Goal: Check status: Check status

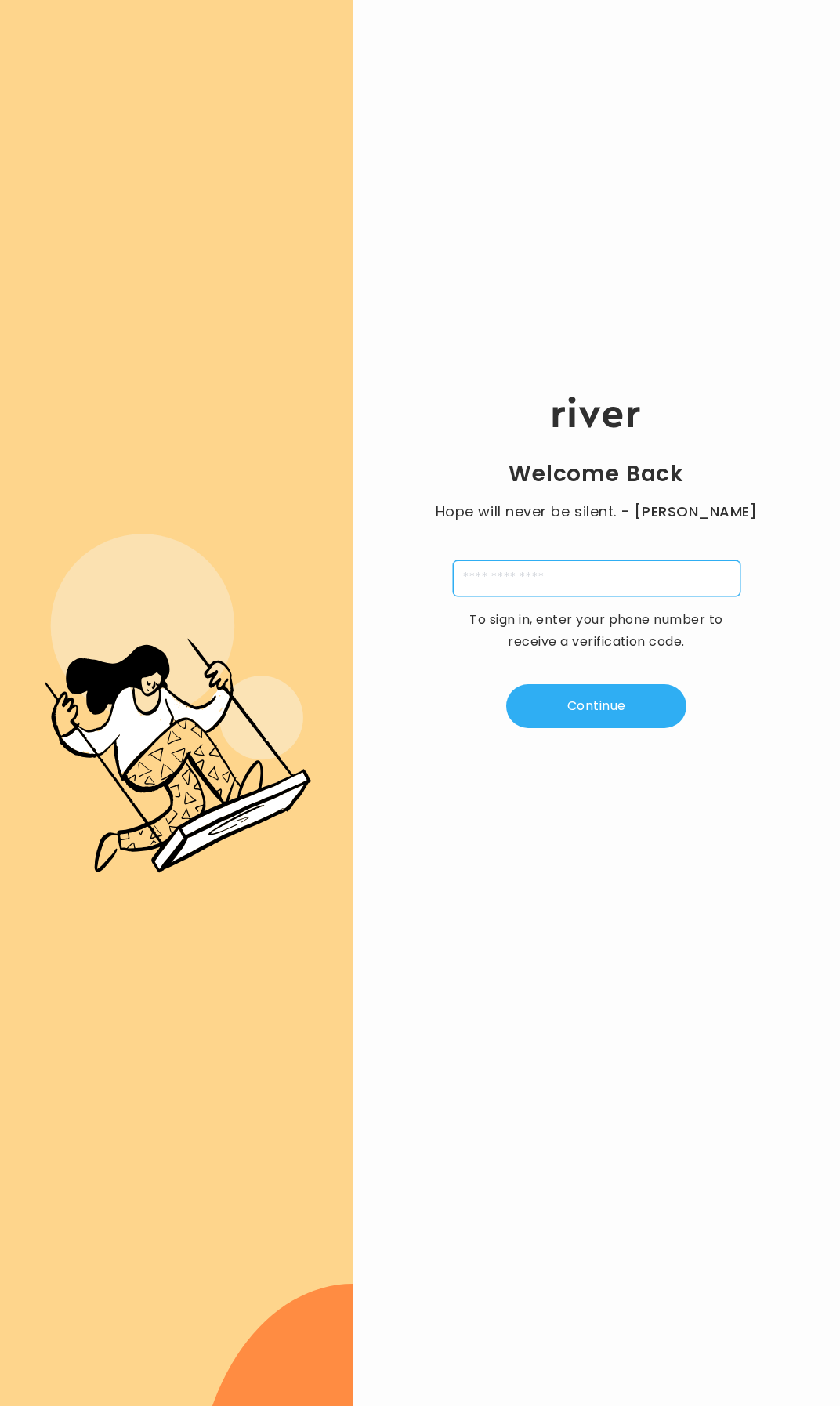
click at [536, 580] on input "tel" at bounding box center [597, 578] width 288 height 36
type input "**********"
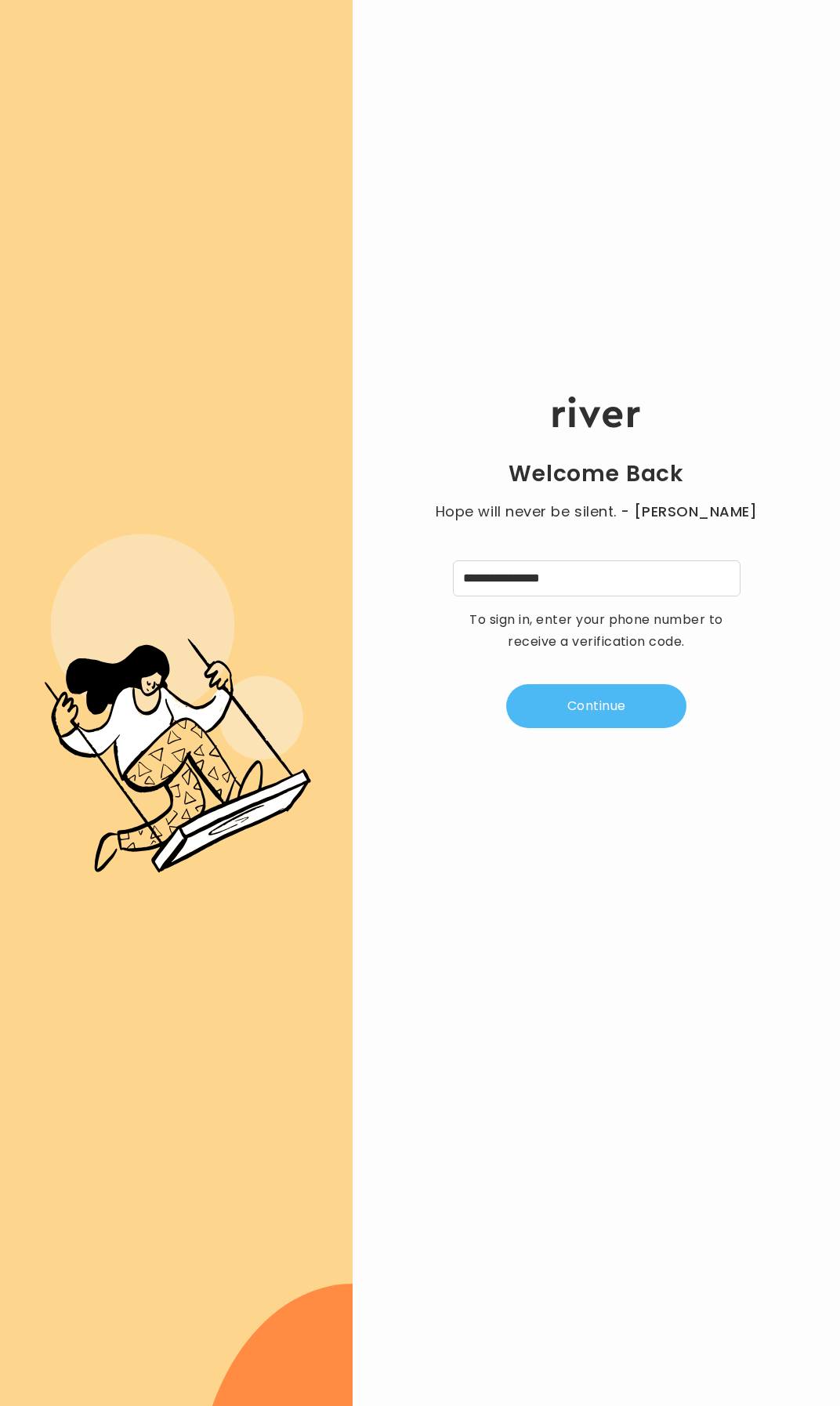
click at [600, 706] on button "Continue" at bounding box center [596, 706] width 180 height 44
type input "*"
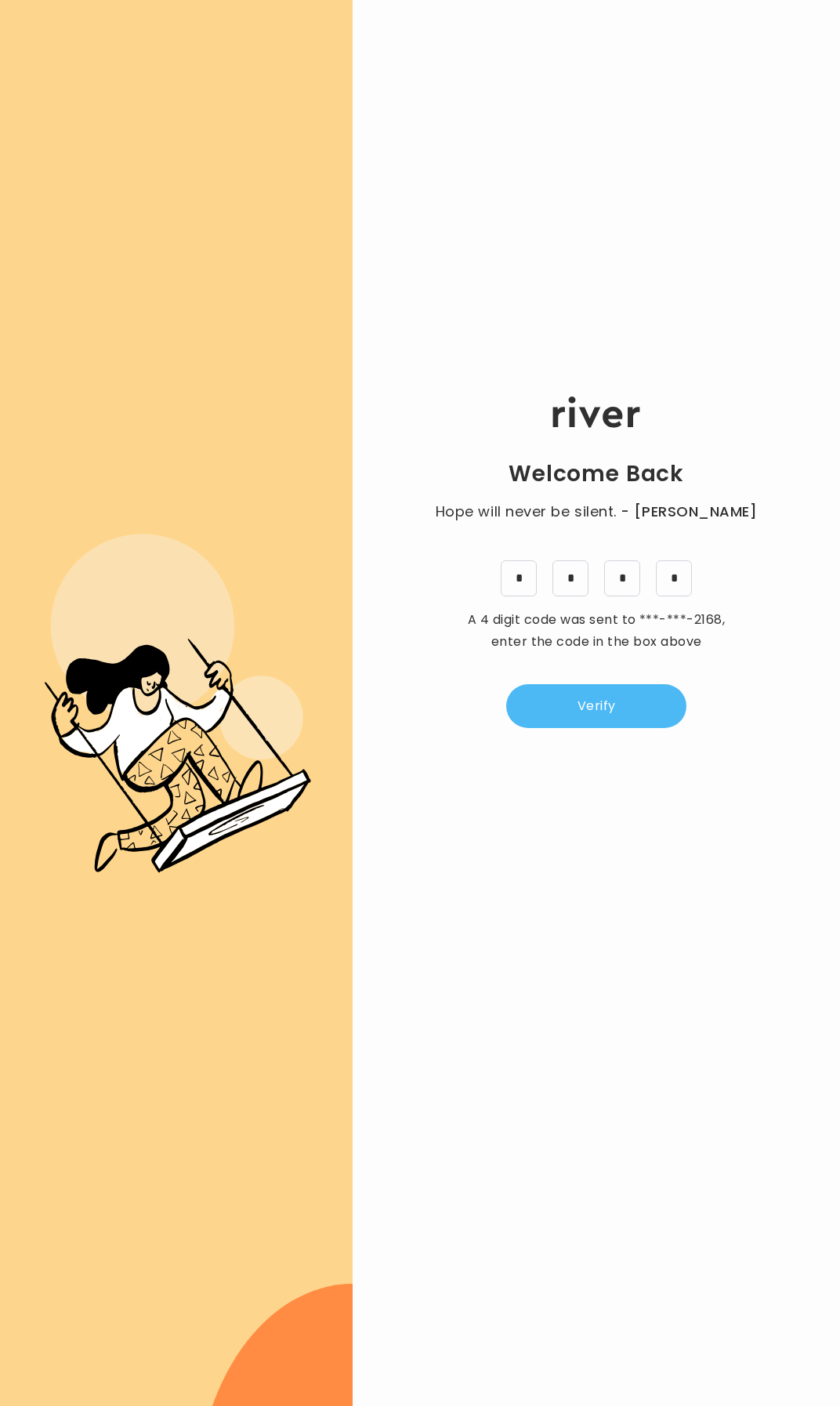
click at [617, 695] on button "Verify" at bounding box center [596, 706] width 180 height 44
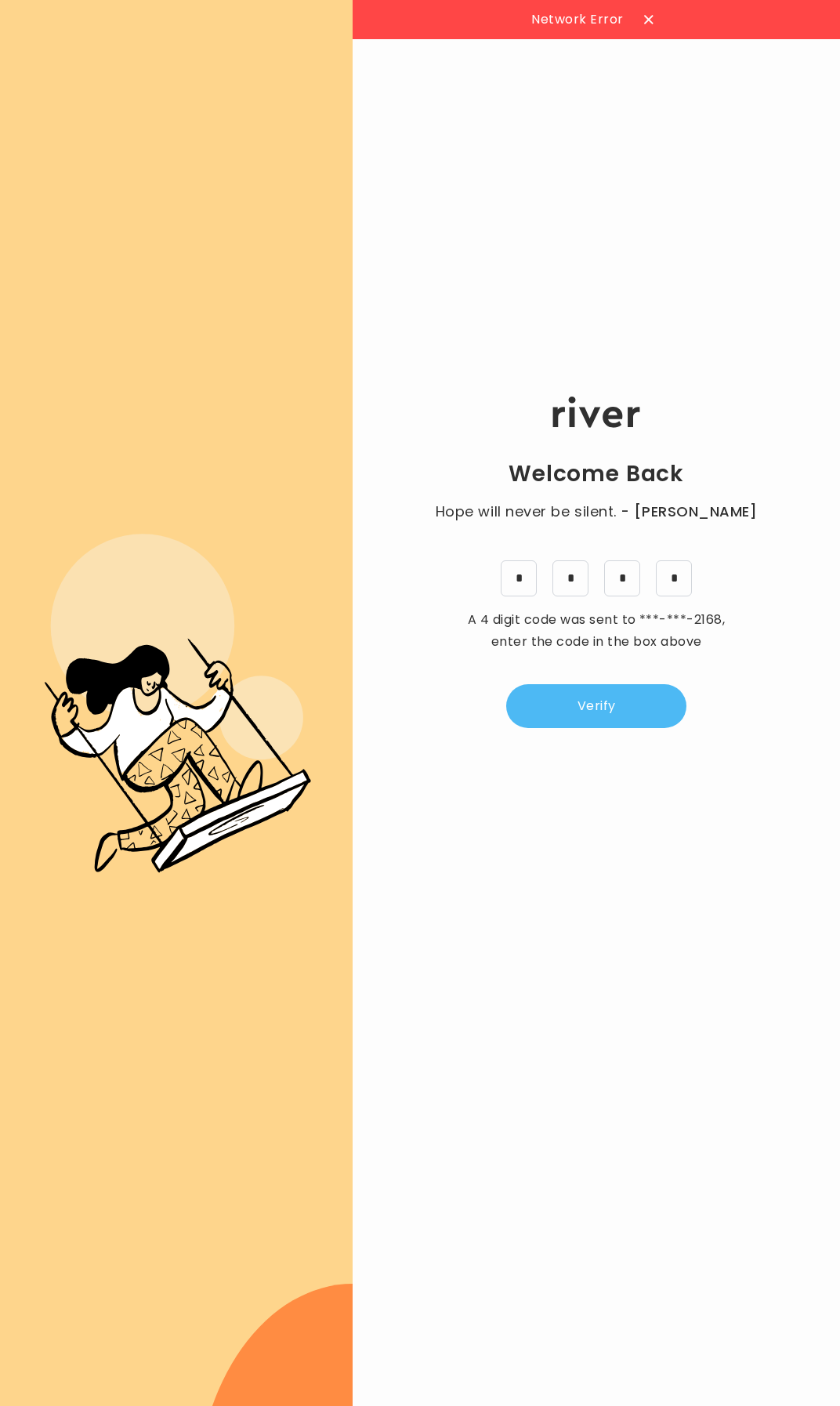
drag, startPoint x: 597, startPoint y: 712, endPoint x: 597, endPoint y: 721, distance: 9.0
click at [597, 713] on button "Verify" at bounding box center [596, 706] width 180 height 44
click at [645, 16] on icon at bounding box center [648, 19] width 9 height 9
